Goal: Information Seeking & Learning: Find contact information

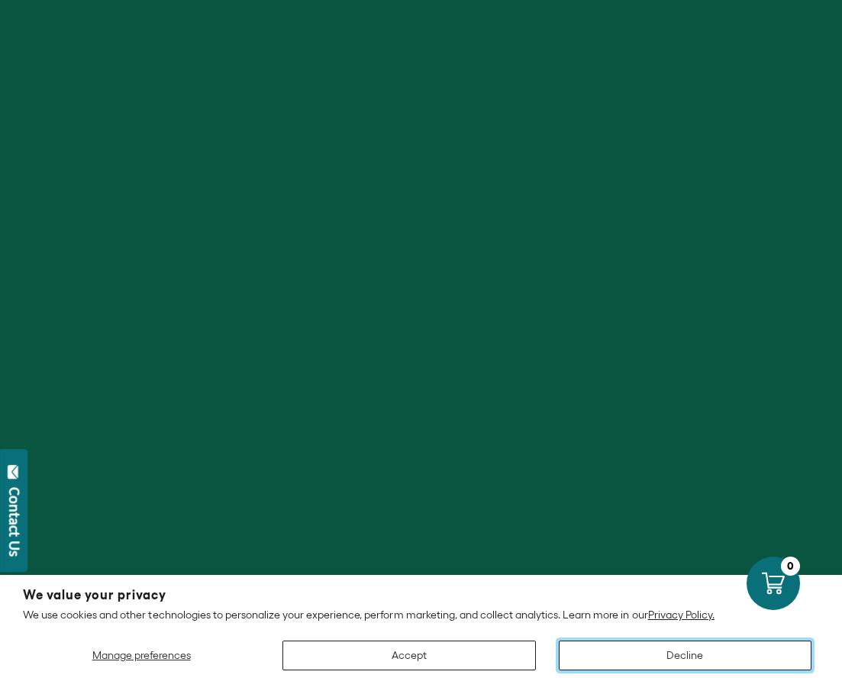
click at [666, 656] on button "Decline" at bounding box center [685, 655] width 253 height 30
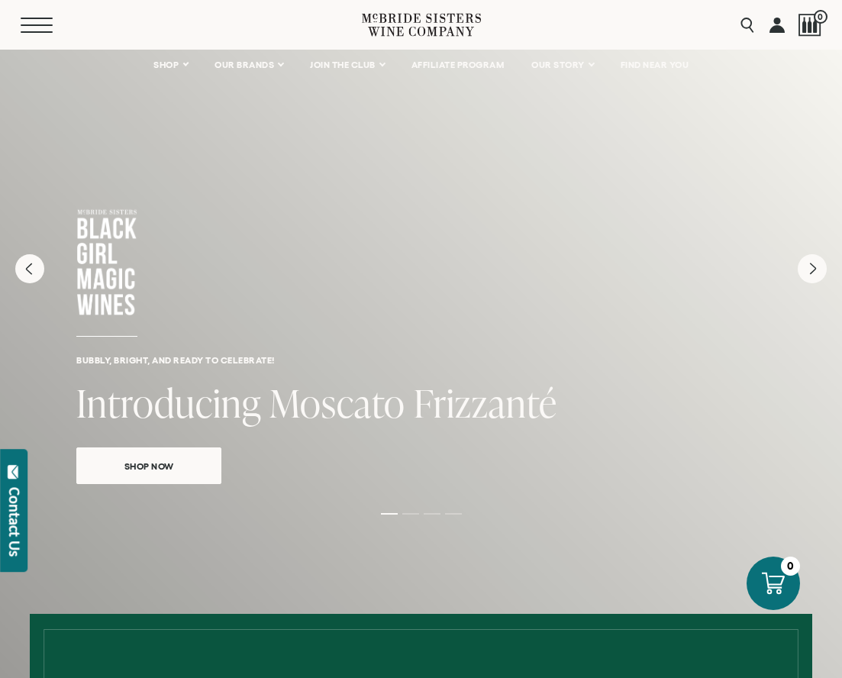
click at [33, 27] on button "Menu" at bounding box center [48, 25] width 55 height 15
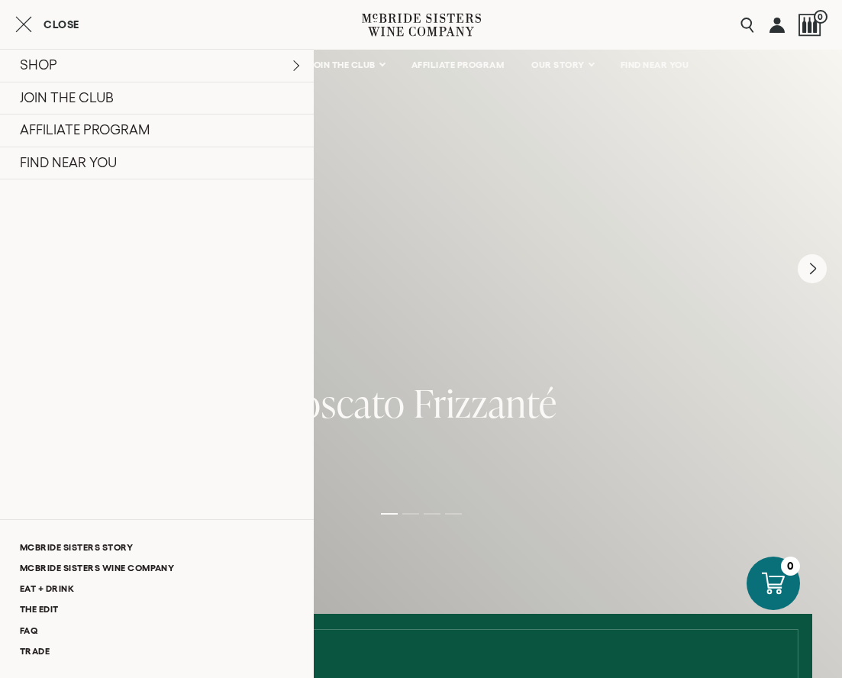
click at [11, 27] on div "Close" at bounding box center [157, 24] width 314 height 18
click at [29, 24] on icon "Close cart" at bounding box center [23, 24] width 17 height 18
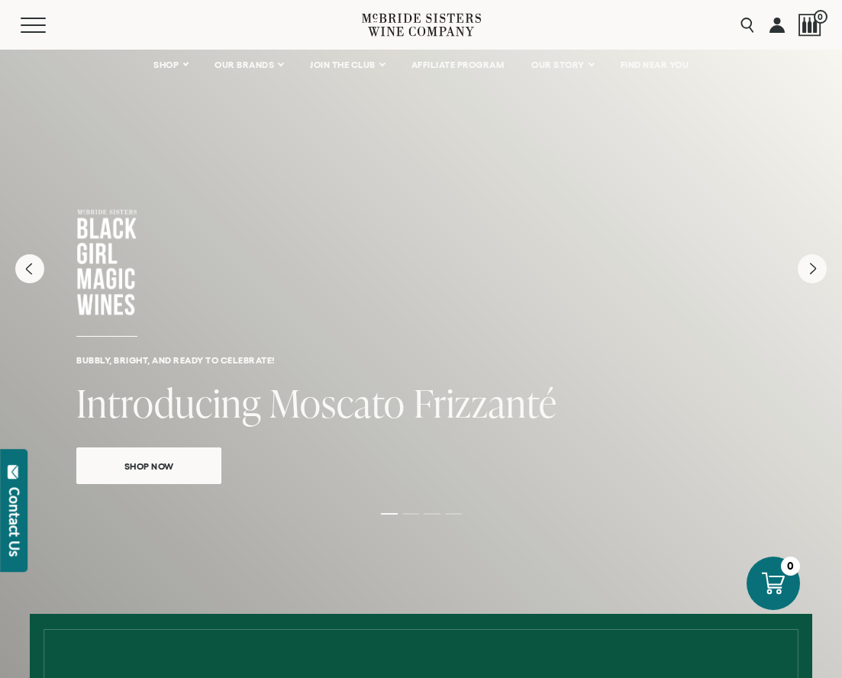
click at [9, 544] on div "Contact Us" at bounding box center [14, 521] width 15 height 69
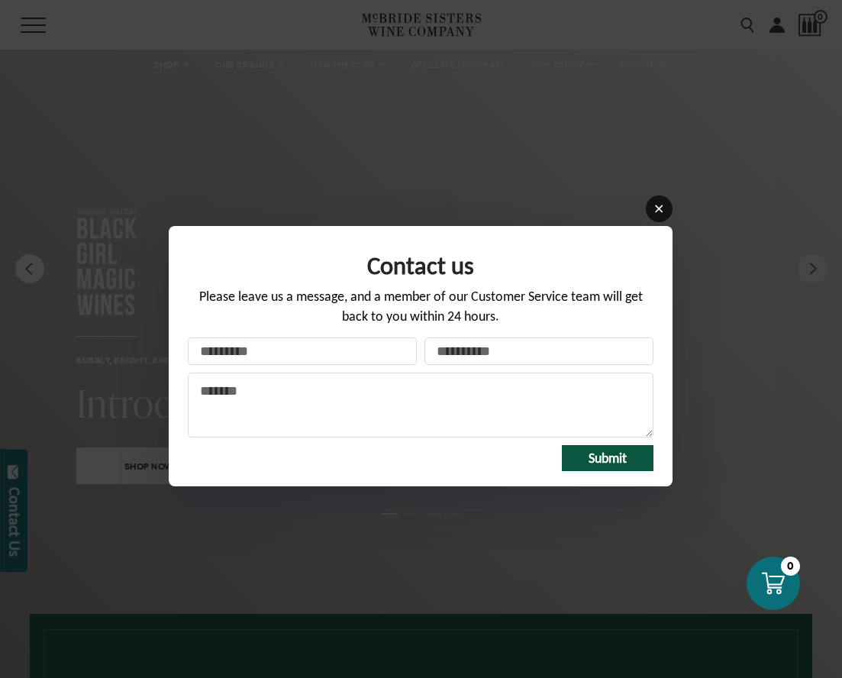
click at [660, 203] on icon at bounding box center [658, 208] width 11 height 11
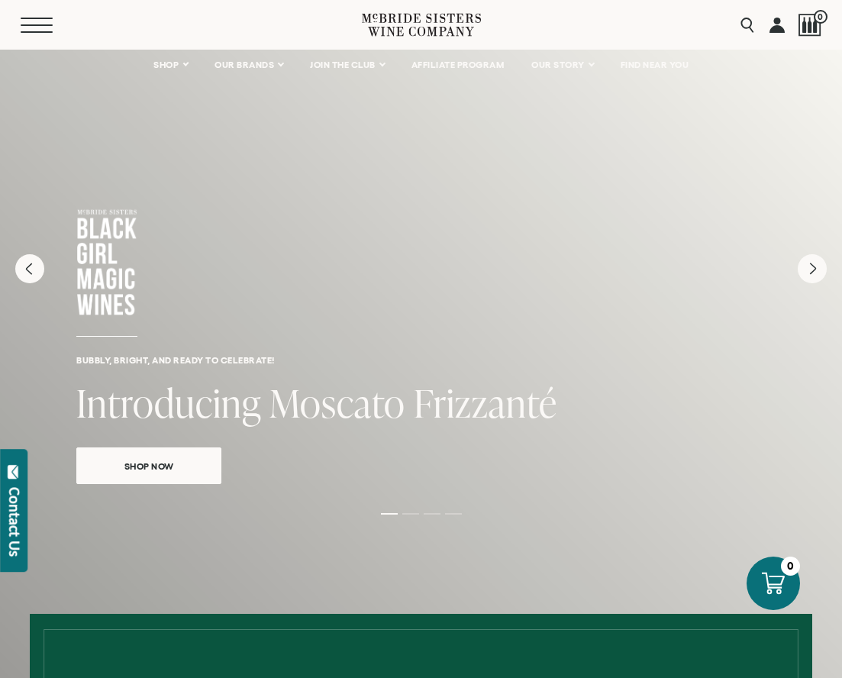
click at [26, 24] on span "Mobile Menu Trigger" at bounding box center [37, 25] width 32 height 2
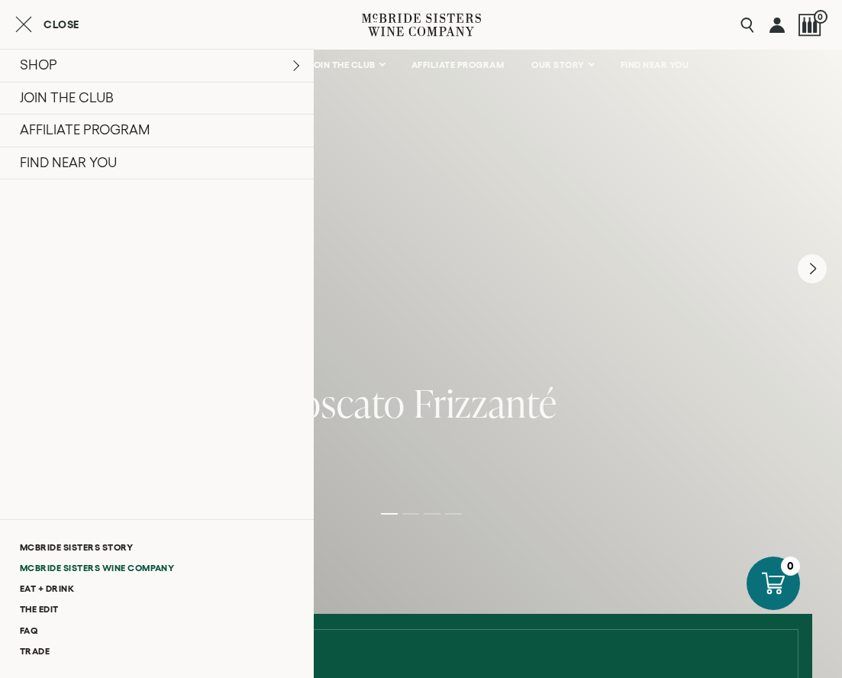
click at [140, 569] on link "McBride Sisters Wine Company" at bounding box center [157, 567] width 314 height 21
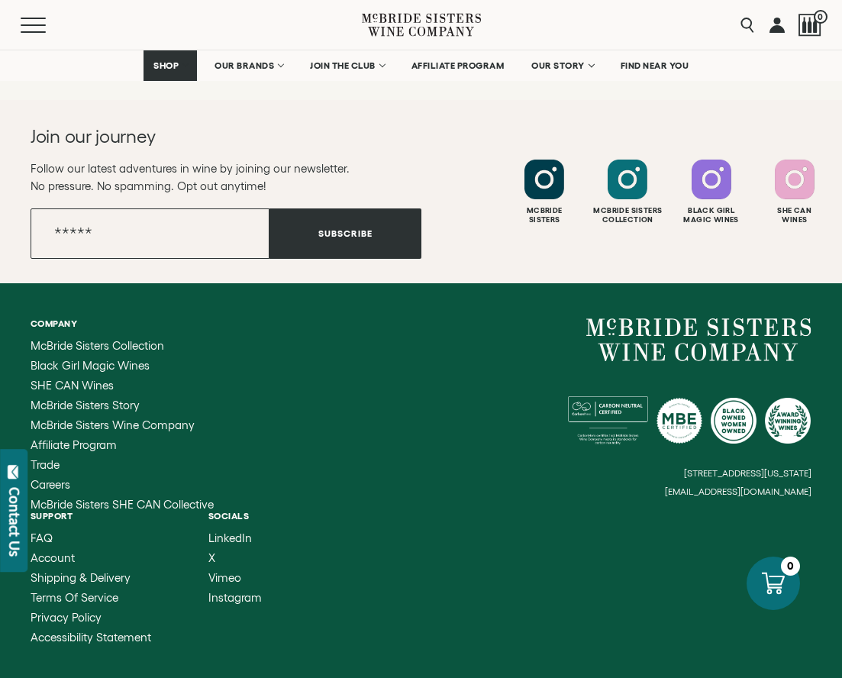
scroll to position [2706, 0]
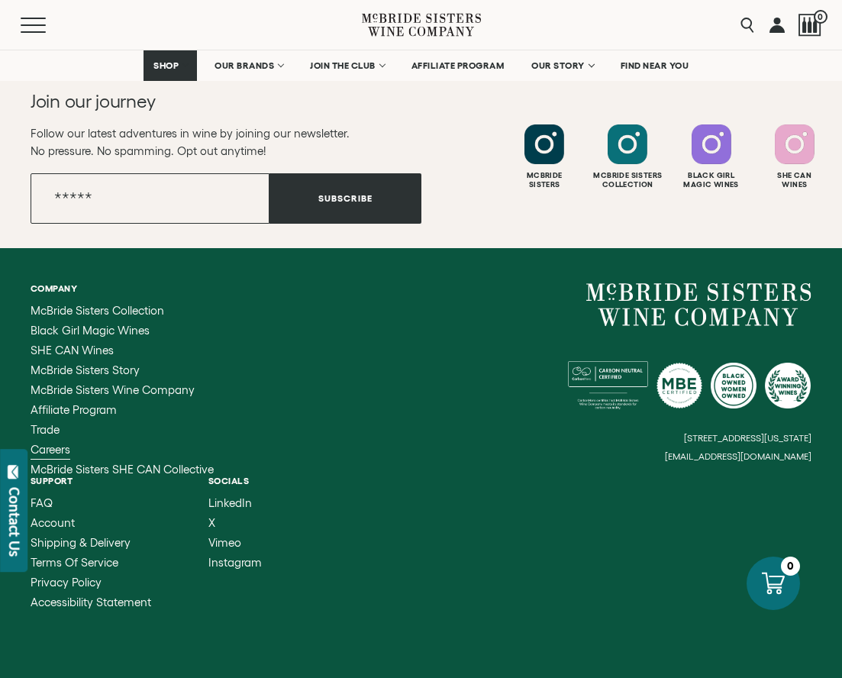
click at [53, 443] on span "Careers" at bounding box center [51, 449] width 40 height 13
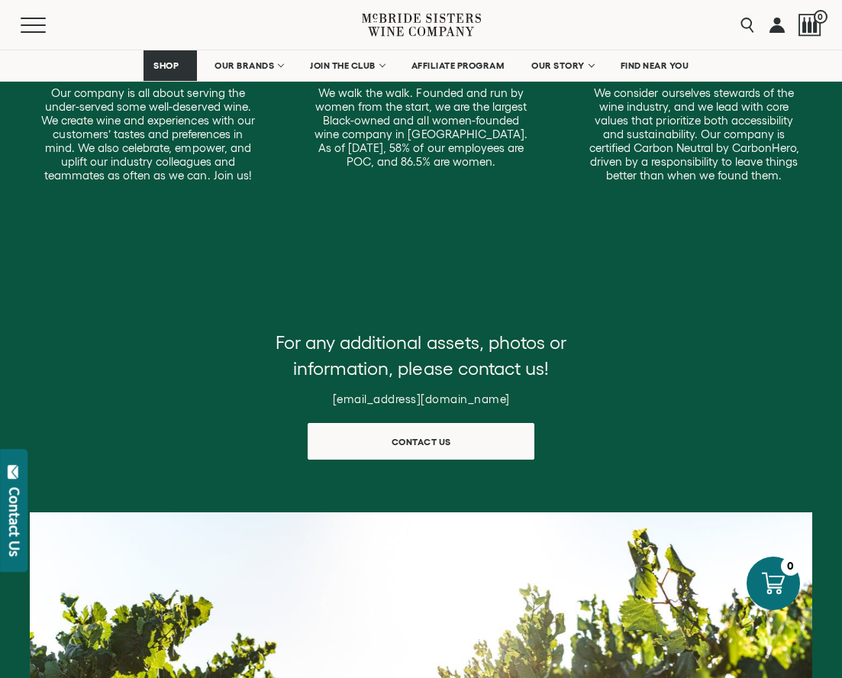
scroll to position [549, 0]
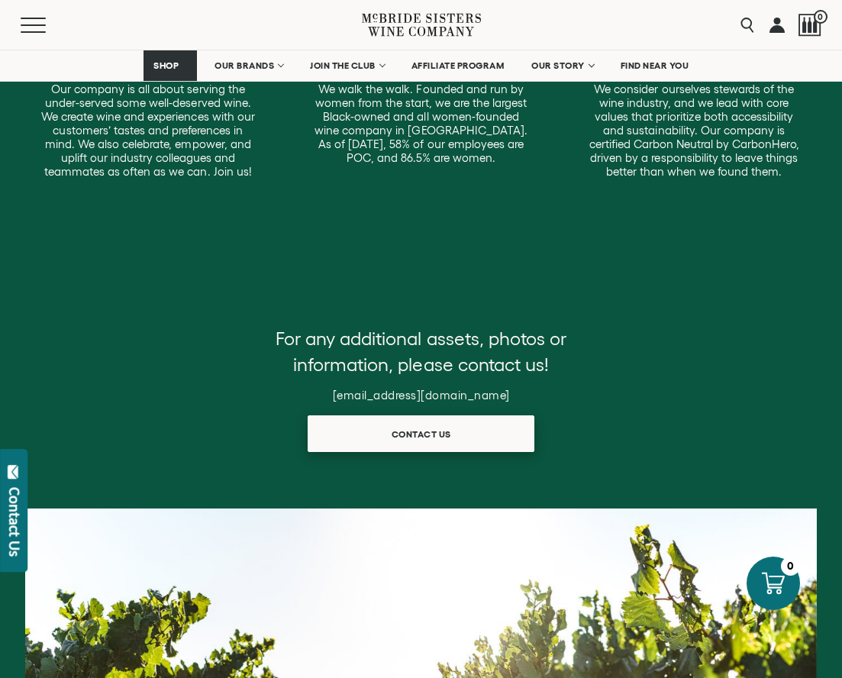
click at [421, 437] on span "Contact us" at bounding box center [421, 434] width 113 height 30
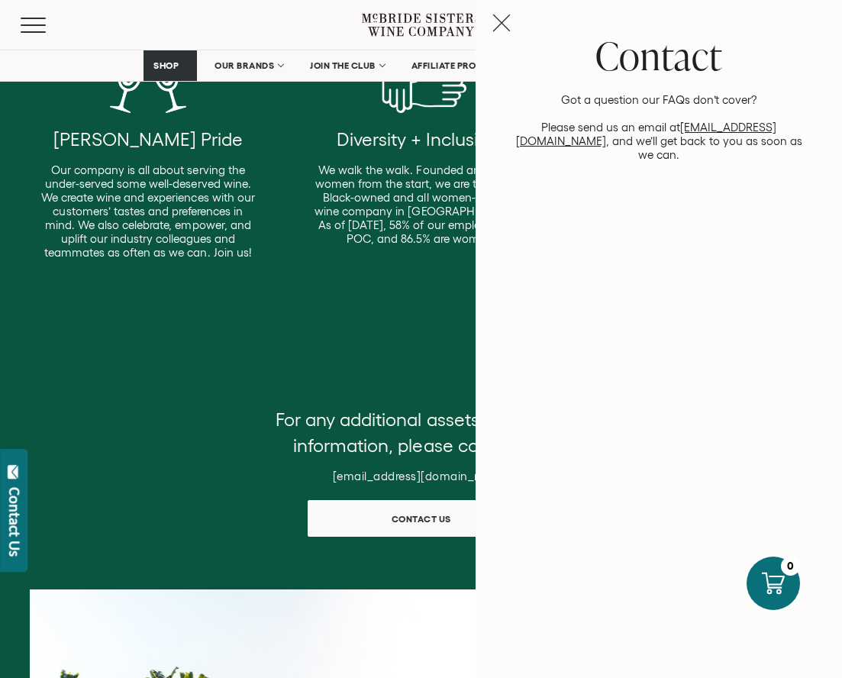
scroll to position [468, 0]
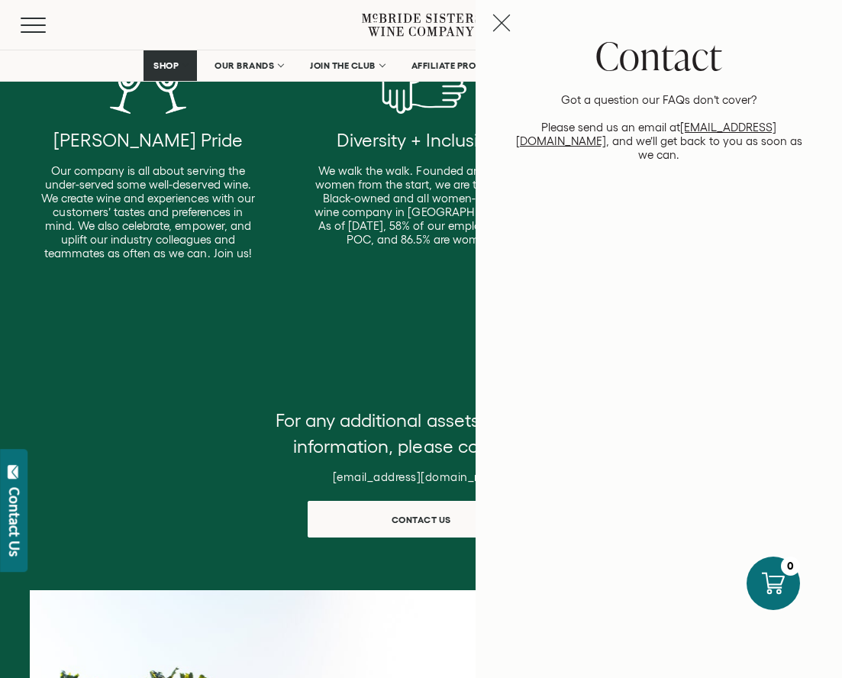
drag, startPoint x: 646, startPoint y: 128, endPoint x: 788, endPoint y: 130, distance: 141.2
click at [788, 130] on p "Got a question our FAQs don’t cover? Please send us an email at hello@mcbridesi…" at bounding box center [658, 127] width 302 height 69
drag, startPoint x: 784, startPoint y: 129, endPoint x: 650, endPoint y: 134, distance: 134.4
click at [650, 134] on p "Got a question our FAQs don’t cover? Please send us an email at hello@mcbridesi…" at bounding box center [658, 127] width 302 height 69
copy link "[EMAIL_ADDRESS][DOMAIN_NAME]"
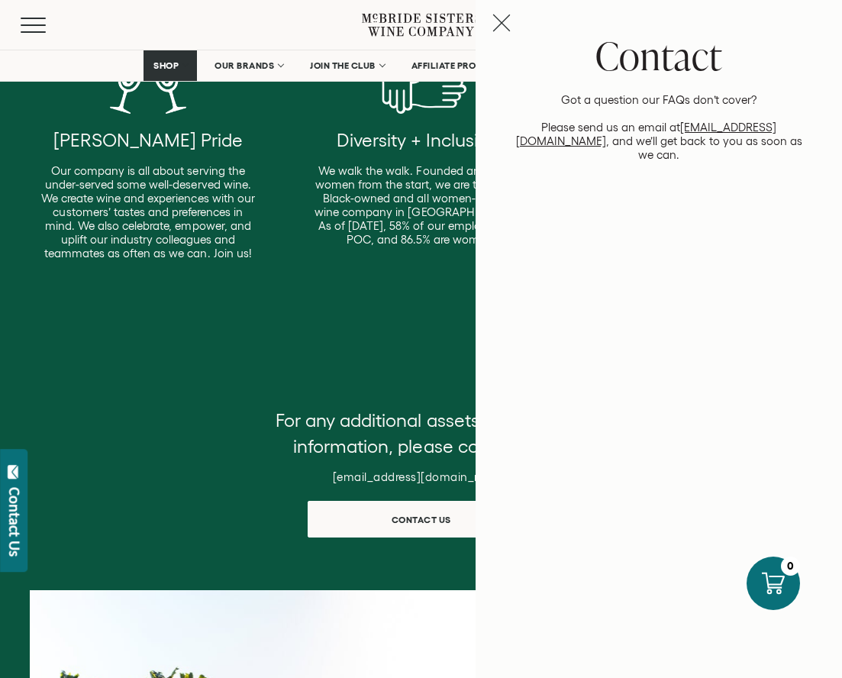
click at [312, 309] on div "Our mission at McBride Sisters Wine Company is to transform the industry, lead …" at bounding box center [421, 80] width 842 height 563
click at [498, 21] on icon "Close contact panel" at bounding box center [501, 23] width 18 height 18
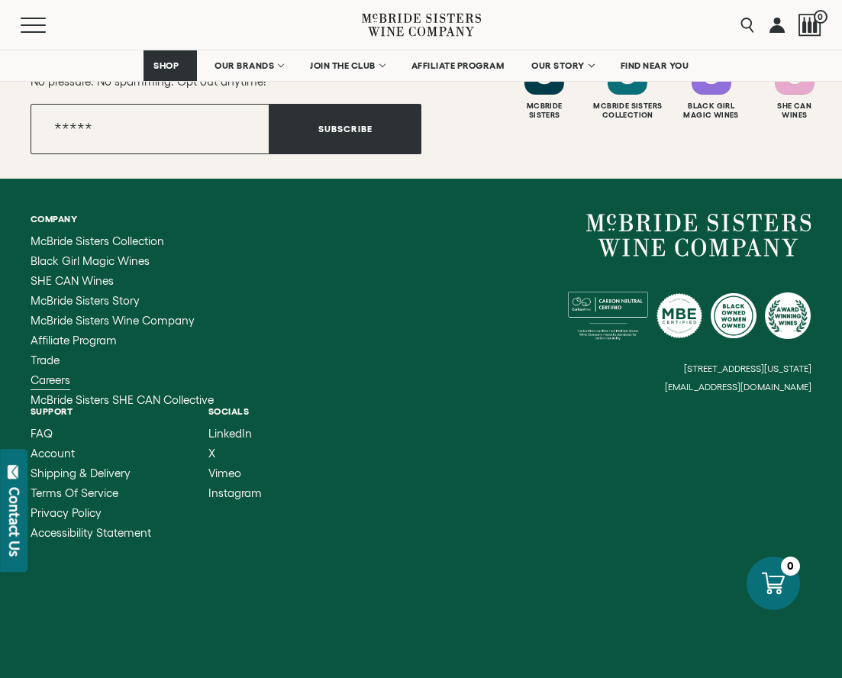
scroll to position [1658, 0]
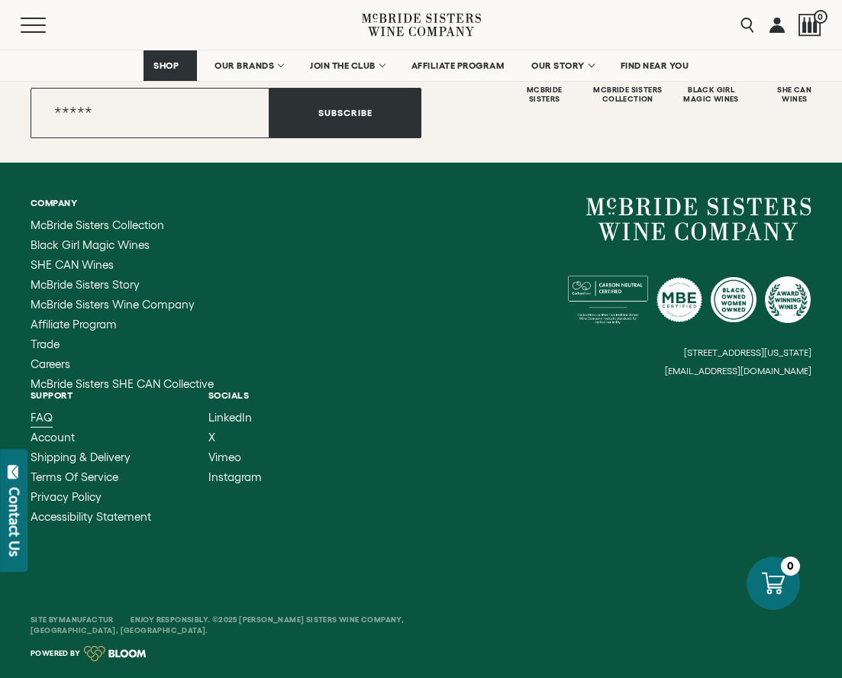
click at [46, 411] on span "FAQ" at bounding box center [42, 417] width 22 height 13
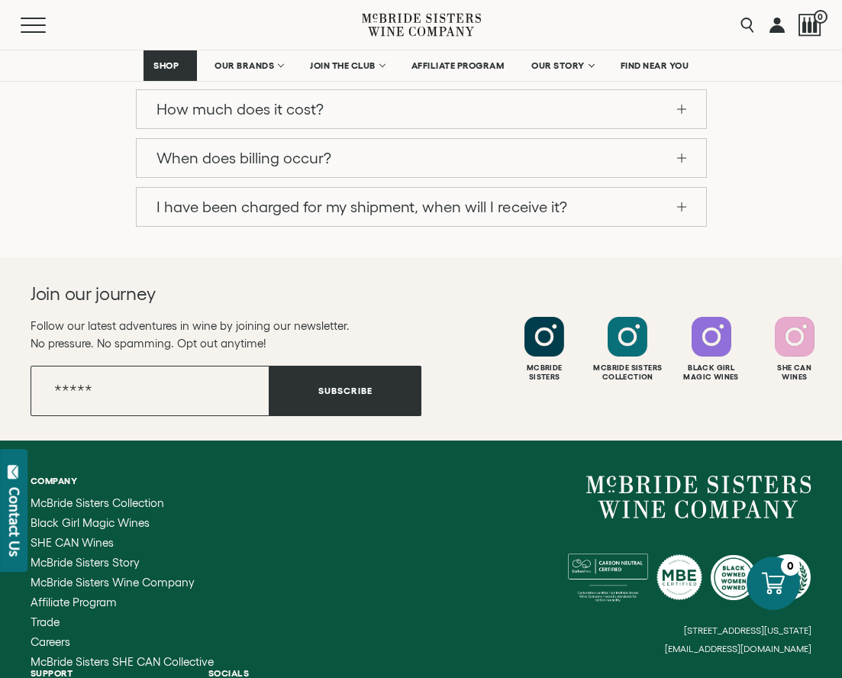
scroll to position [1718, 0]
